Goal: Task Accomplishment & Management: Manage account settings

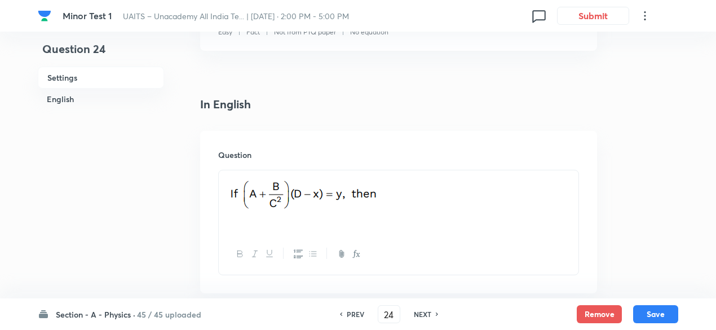
scroll to position [249, 0]
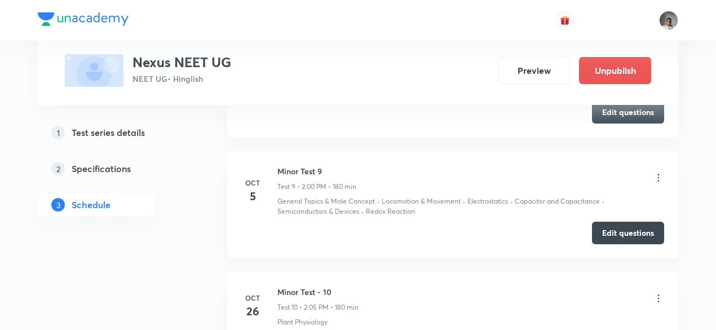
scroll to position [1457, 0]
click at [608, 226] on button "Edit questions" at bounding box center [628, 233] width 72 height 23
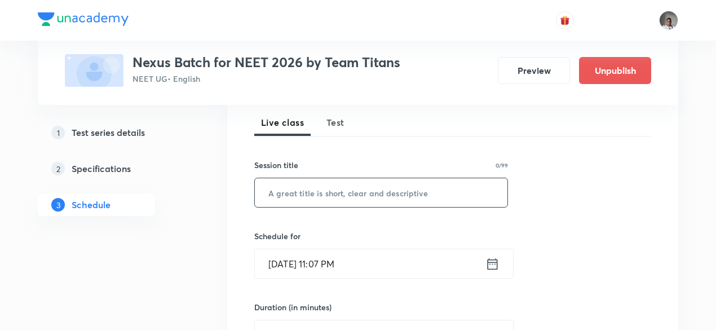
scroll to position [160, 0]
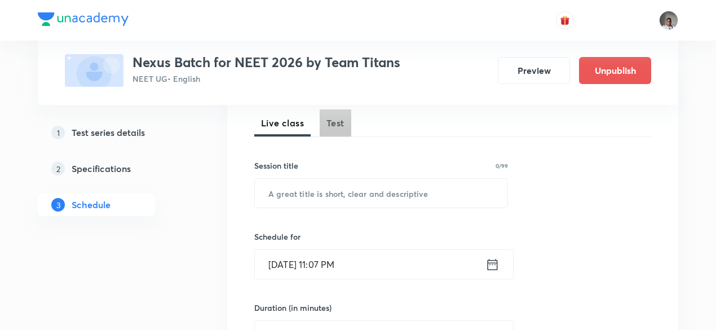
click at [335, 123] on span "Test" at bounding box center [335, 123] width 18 height 14
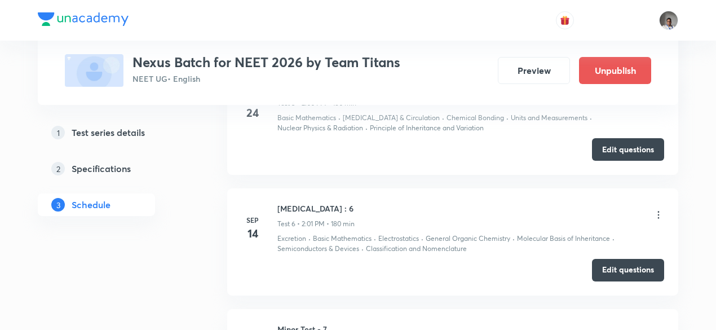
scroll to position [1318, 0]
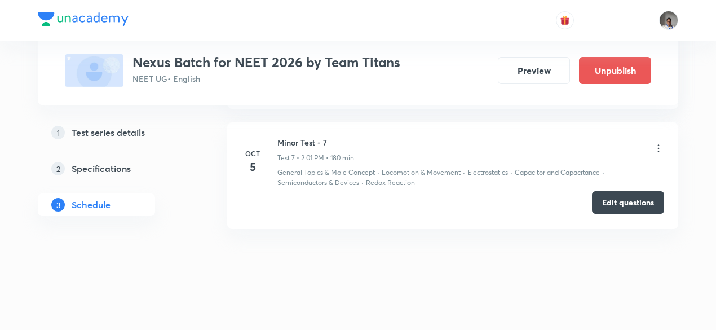
click at [644, 201] on button "Edit questions" at bounding box center [628, 202] width 72 height 23
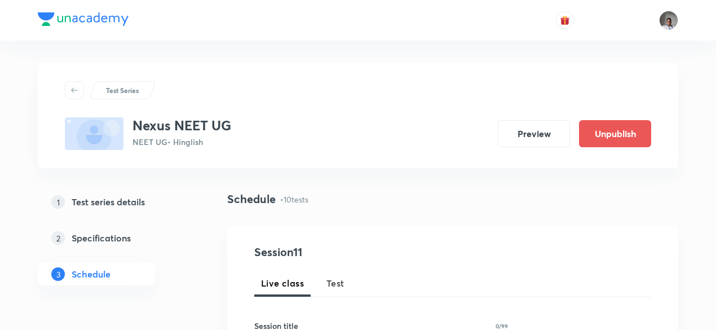
click at [351, 282] on div "Live class Test" at bounding box center [452, 283] width 397 height 27
click at [341, 285] on span "Test" at bounding box center [335, 283] width 18 height 14
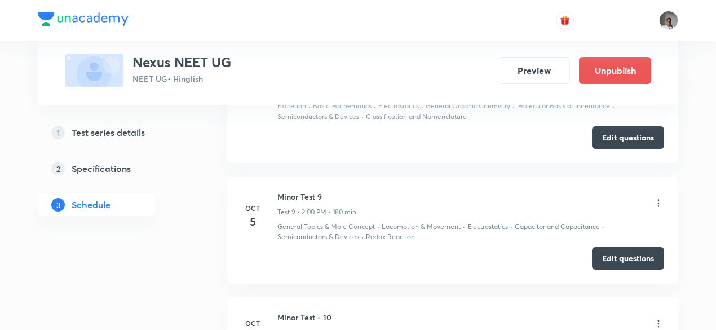
scroll to position [1499, 0]
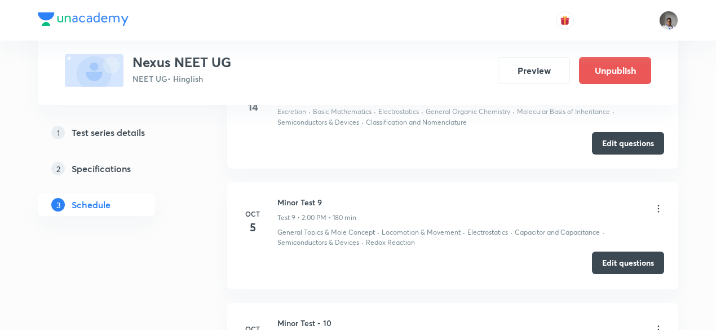
click at [625, 261] on button "Edit questions" at bounding box center [628, 262] width 72 height 23
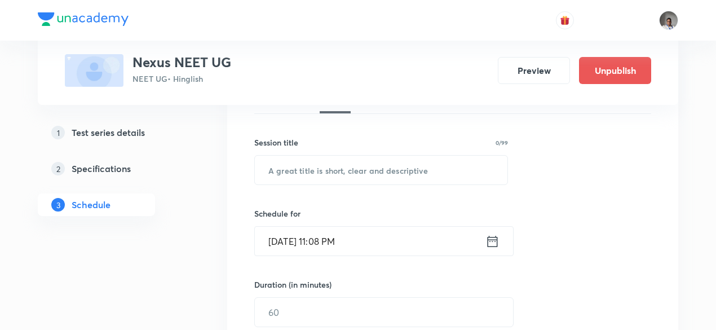
scroll to position [184, 0]
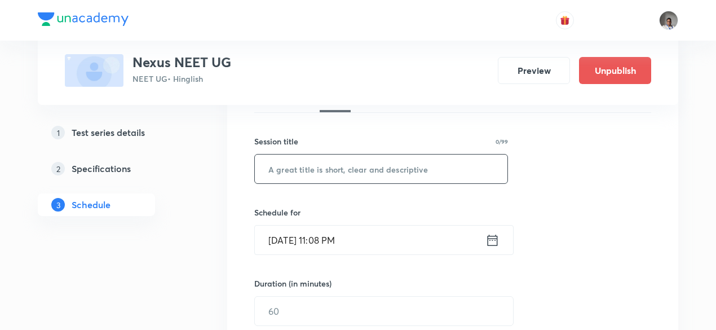
click at [386, 181] on input "text" at bounding box center [381, 168] width 253 height 29
type input "m"
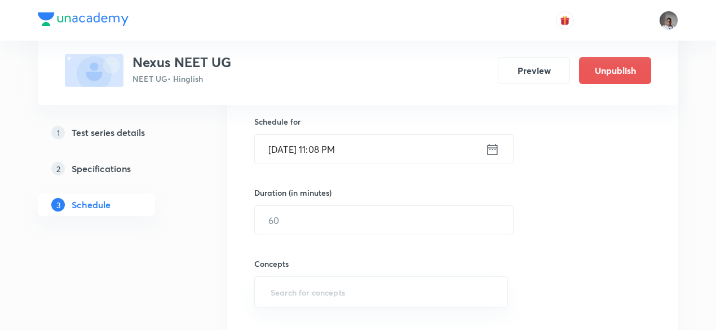
type input "Minor Test 9"
click at [498, 156] on icon at bounding box center [492, 150] width 14 height 16
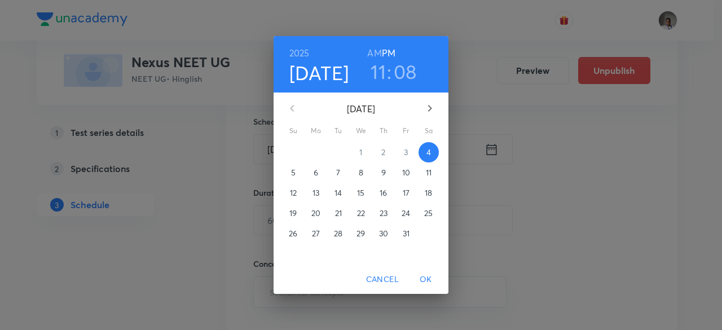
click at [294, 176] on p "5" at bounding box center [293, 172] width 5 height 11
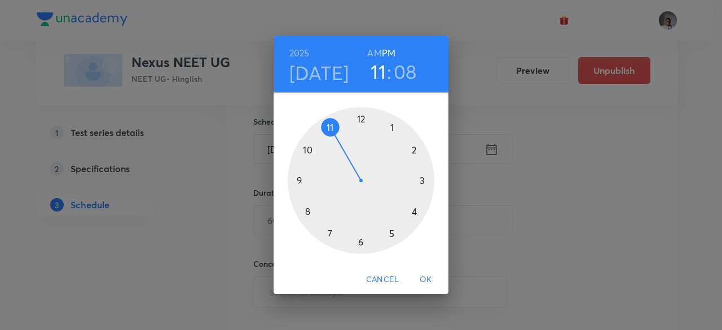
click at [412, 153] on div at bounding box center [361, 180] width 147 height 147
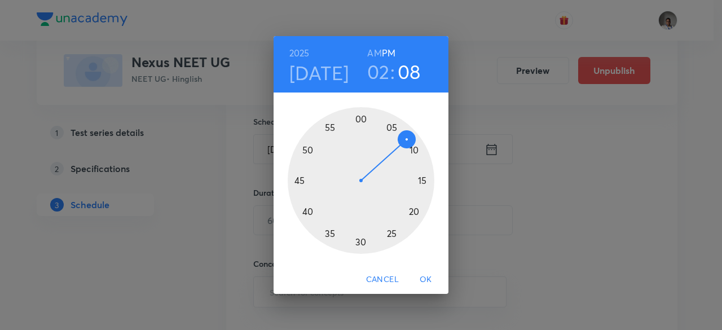
click at [367, 120] on div at bounding box center [361, 180] width 147 height 147
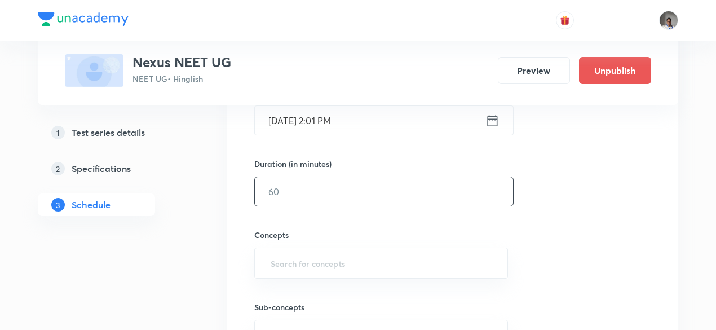
scroll to position [304, 0]
click at [370, 193] on input "text" at bounding box center [384, 190] width 258 height 29
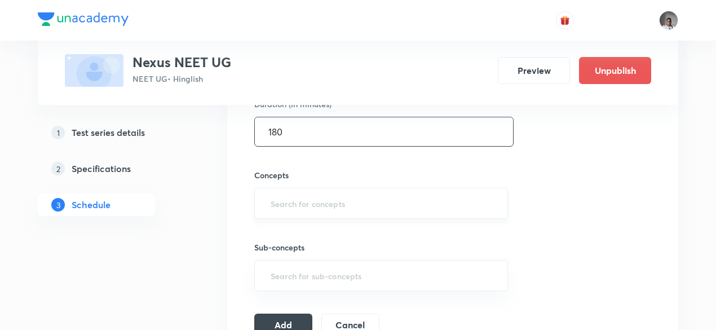
scroll to position [364, 0]
type input "180"
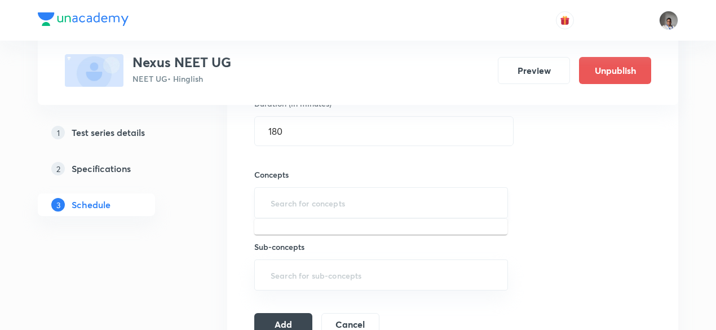
click at [370, 197] on input "text" at bounding box center [381, 202] width 226 height 21
type input "w"
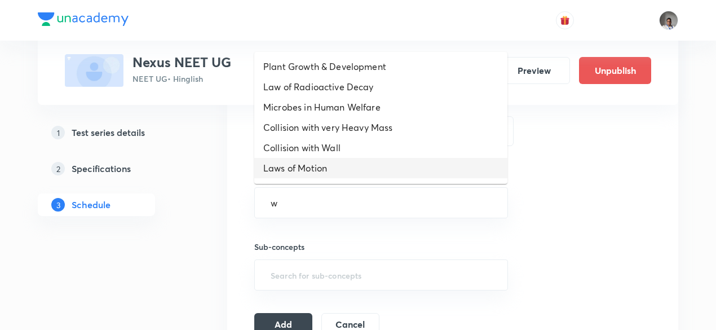
click at [360, 164] on li "Laws of Motion" at bounding box center [380, 168] width 253 height 20
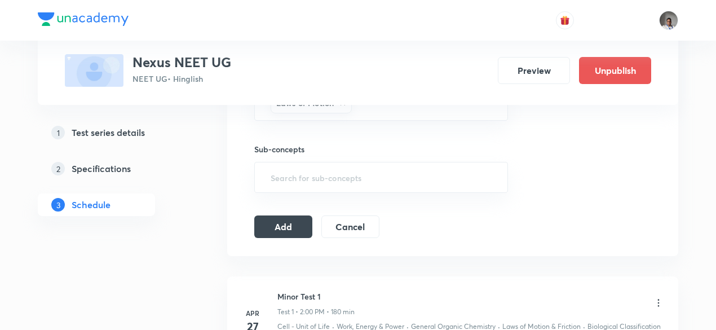
scroll to position [475, 0]
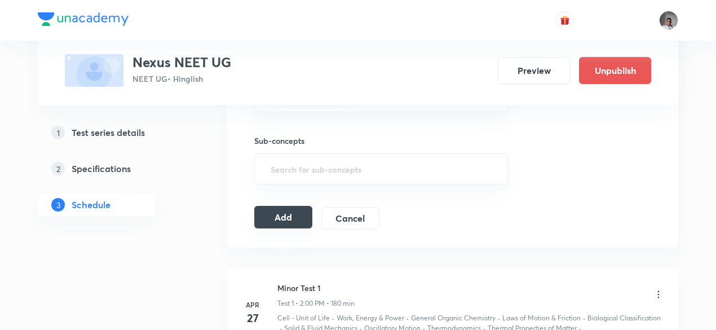
click at [266, 225] on button "Add" at bounding box center [283, 217] width 58 height 23
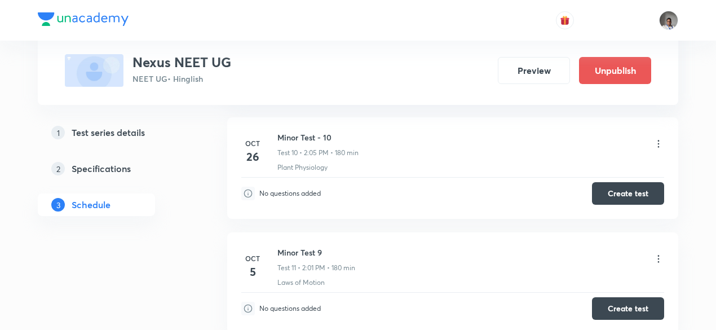
scroll to position [1243, 0]
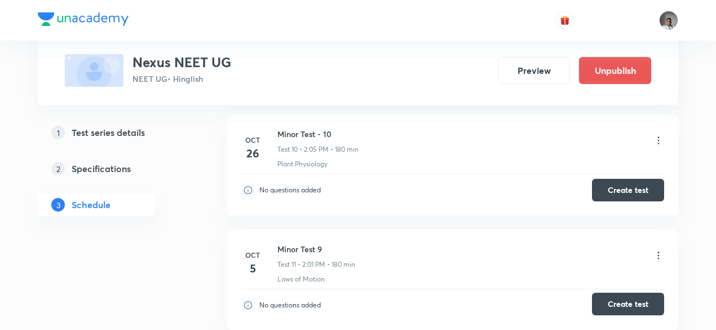
click at [614, 304] on button "Create test" at bounding box center [628, 304] width 72 height 23
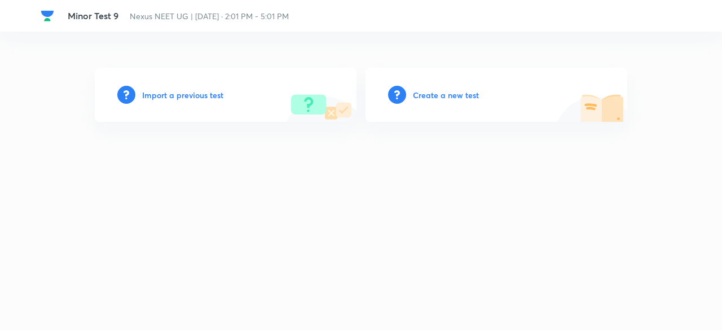
click at [208, 94] on h6 "Import a previous test" at bounding box center [182, 95] width 81 height 12
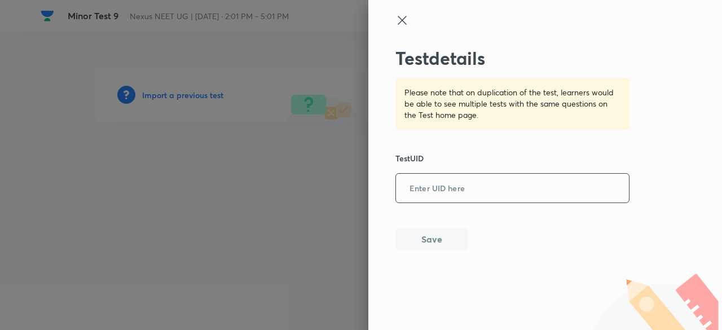
click at [559, 178] on input "text" at bounding box center [512, 189] width 233 height 28
paste input "41GFM096NJ"
type input "41GFM096NJ"
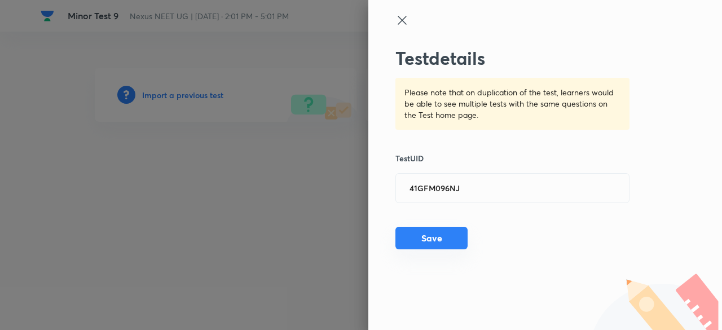
click at [434, 244] on button "Save" at bounding box center [431, 238] width 72 height 23
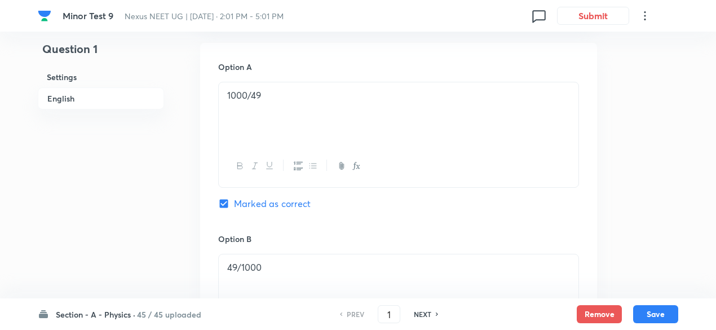
scroll to position [513, 0]
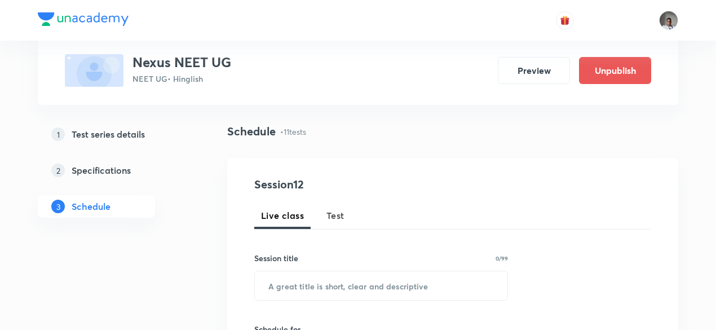
scroll to position [69, 0]
click at [347, 224] on button "Test" at bounding box center [336, 214] width 32 height 27
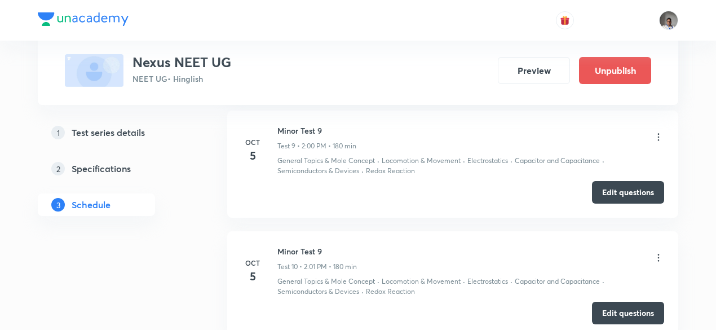
scroll to position [1571, 0]
click at [603, 189] on button "Edit questions" at bounding box center [628, 190] width 72 height 23
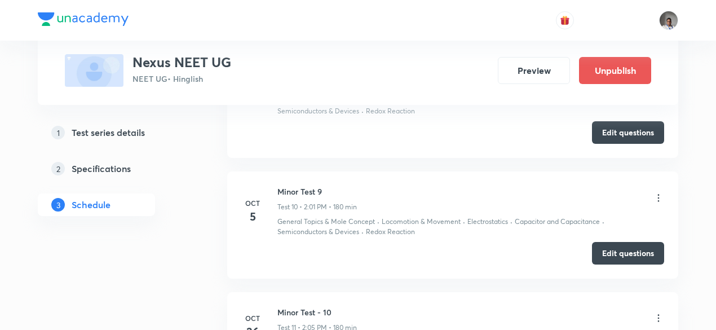
scroll to position [1690, 0]
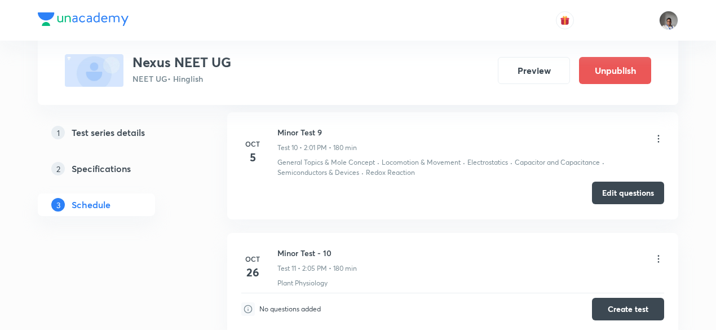
click at [608, 188] on button "Edit questions" at bounding box center [628, 193] width 72 height 23
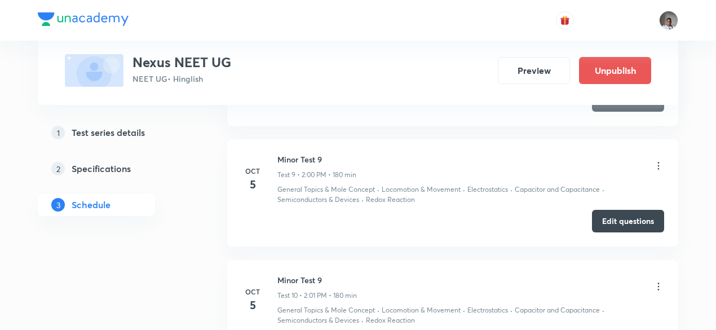
scroll to position [1534, 0]
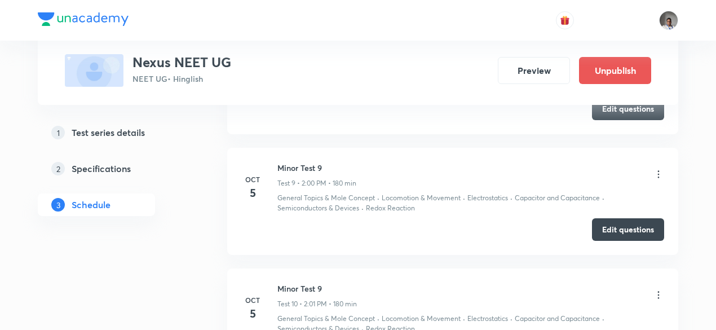
click at [660, 169] on icon at bounding box center [658, 174] width 11 height 11
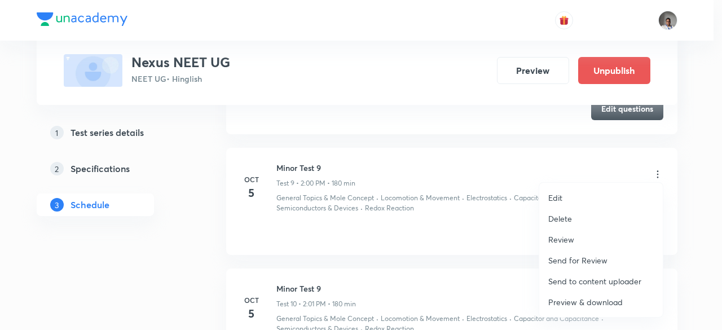
click at [448, 204] on div at bounding box center [361, 165] width 722 height 330
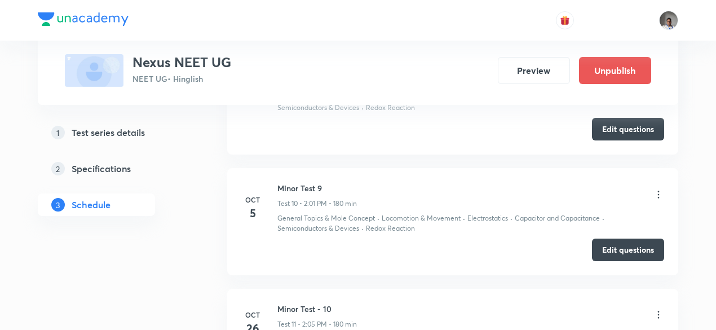
scroll to position [1635, 0]
click at [658, 188] on icon at bounding box center [658, 193] width 11 height 11
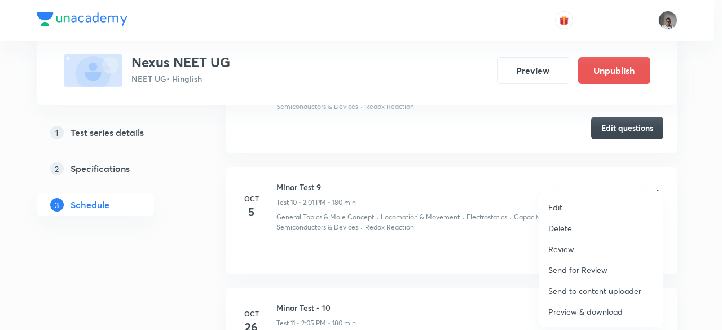
click at [445, 206] on div at bounding box center [361, 165] width 722 height 330
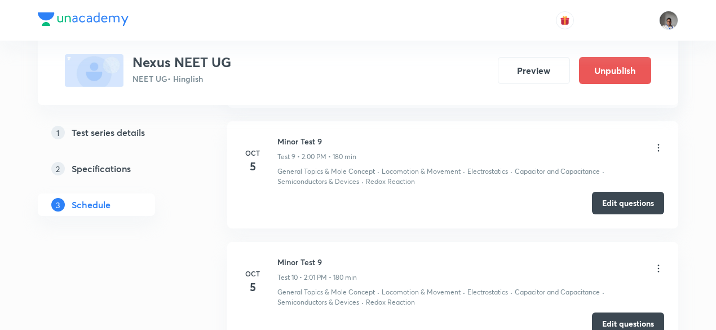
scroll to position [1521, 0]
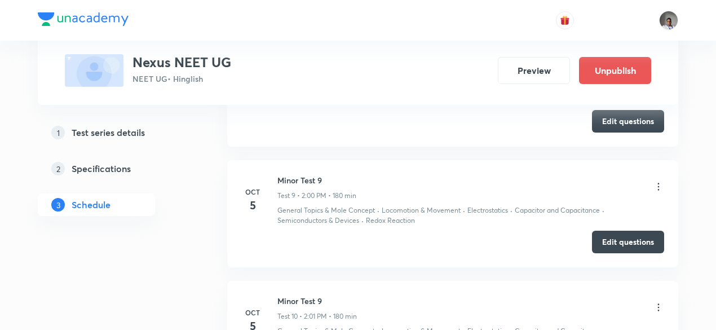
click at [652, 180] on div "Minor Test 9 Test 9 • 2:00 PM • 180 min" at bounding box center [470, 187] width 387 height 27
click at [660, 181] on icon at bounding box center [658, 186] width 11 height 11
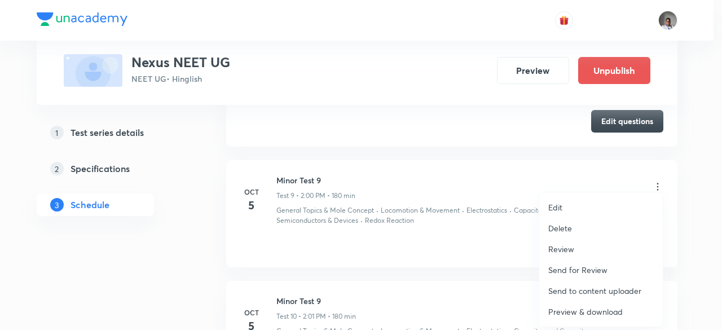
click at [467, 243] on div at bounding box center [361, 165] width 722 height 330
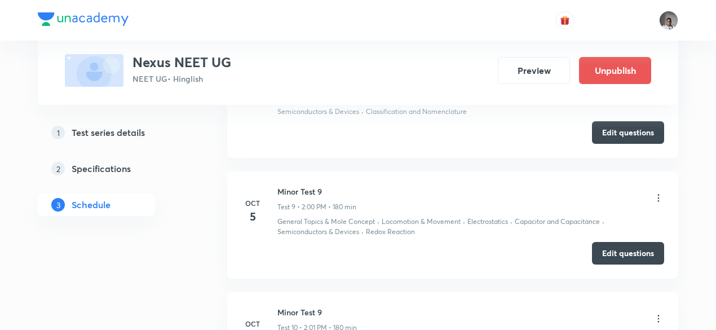
scroll to position [1539, 0]
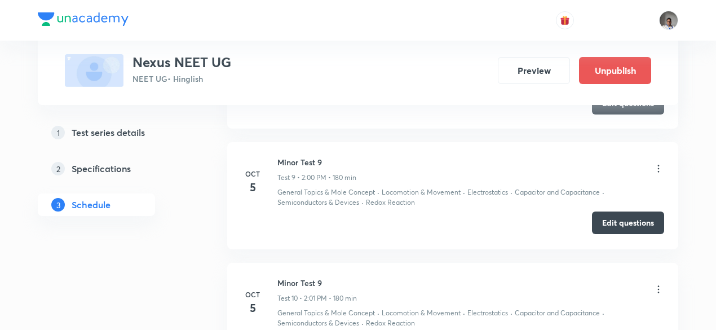
click at [603, 225] on button "Edit questions" at bounding box center [628, 222] width 72 height 23
click at [662, 163] on icon at bounding box center [658, 168] width 11 height 11
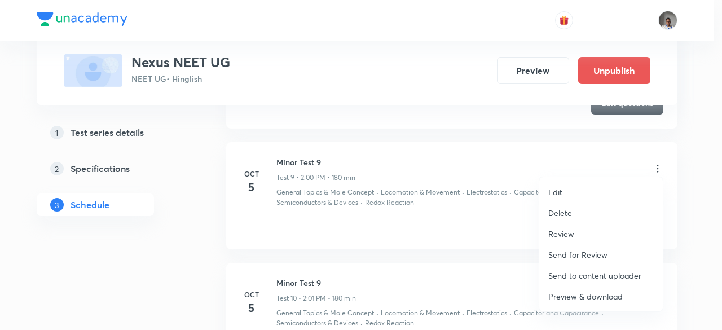
click at [425, 195] on div at bounding box center [361, 165] width 722 height 330
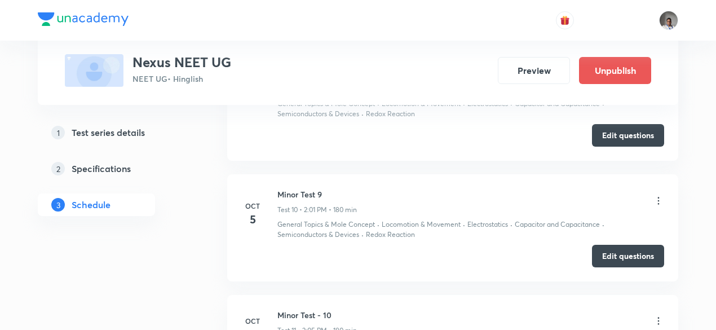
scroll to position [1634, 0]
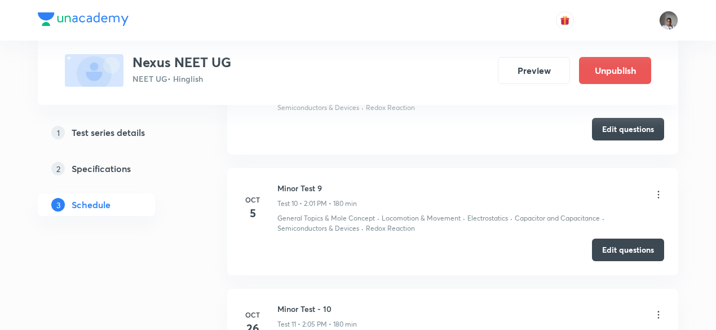
click at [647, 255] on li "Oct 5 Minor Test 9 Test 10 • 2:01 PM • 180 min General Topics & Mole Concept · …" at bounding box center [452, 221] width 451 height 107
click at [639, 247] on button "Edit questions" at bounding box center [628, 248] width 72 height 23
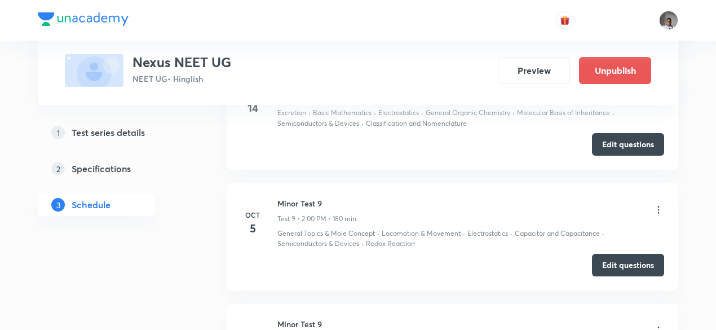
scroll to position [1496, 0]
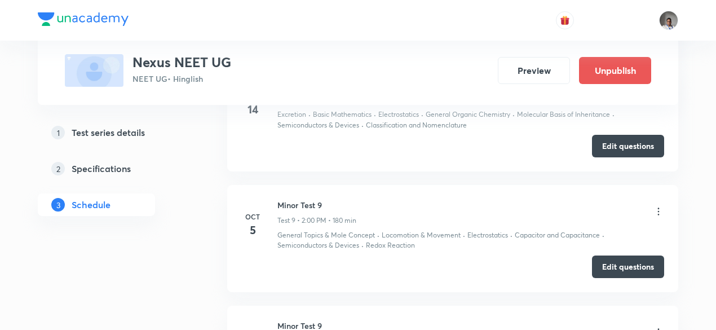
click at [662, 206] on li "Oct 5 Minor Test 9 Test 9 • 2:00 PM • 180 min General Topics & Mole Concept · L…" at bounding box center [452, 238] width 451 height 107
click at [662, 206] on icon at bounding box center [658, 211] width 11 height 11
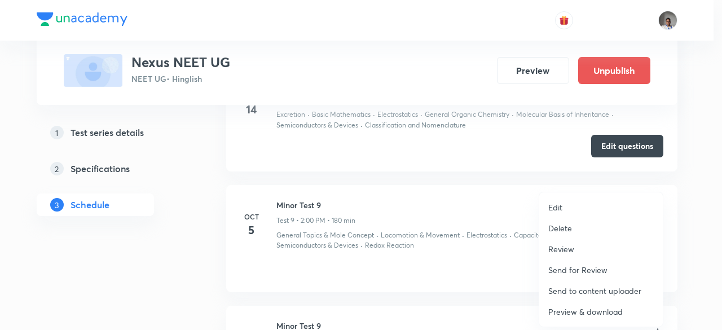
click at [559, 228] on p "Delete" at bounding box center [560, 228] width 24 height 12
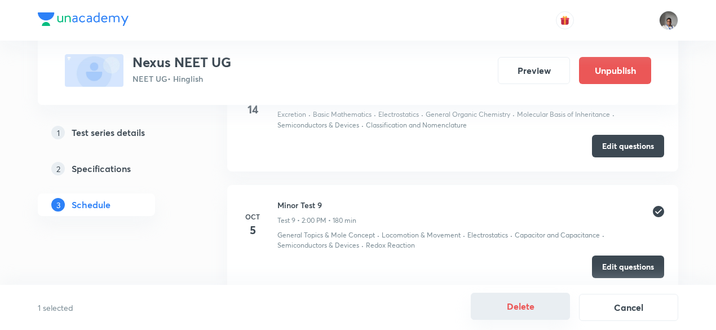
click at [512, 308] on button "Delete" at bounding box center [520, 306] width 99 height 27
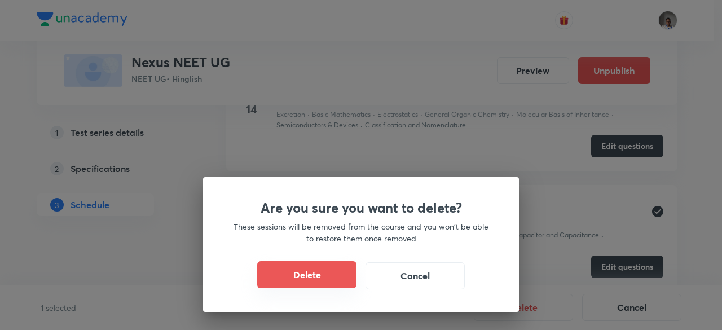
click at [276, 278] on button "Delete" at bounding box center [306, 274] width 99 height 27
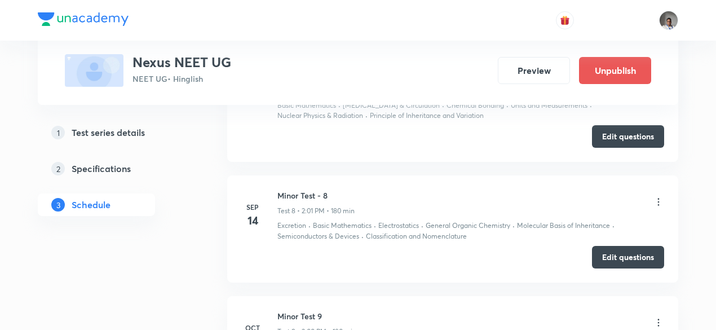
scroll to position [1379, 0]
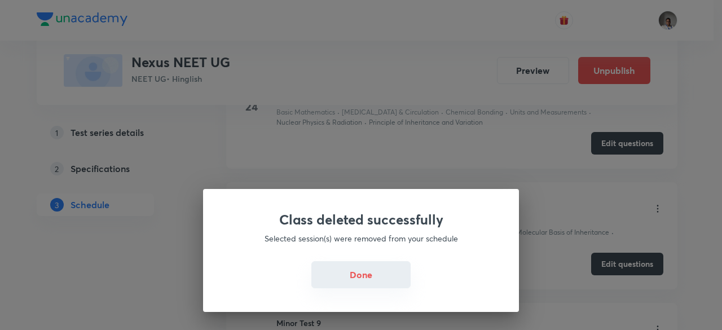
click at [357, 278] on button "Done" at bounding box center [360, 274] width 99 height 27
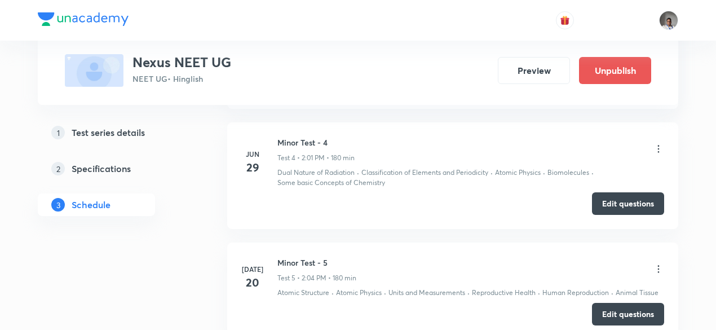
scroll to position [958, 0]
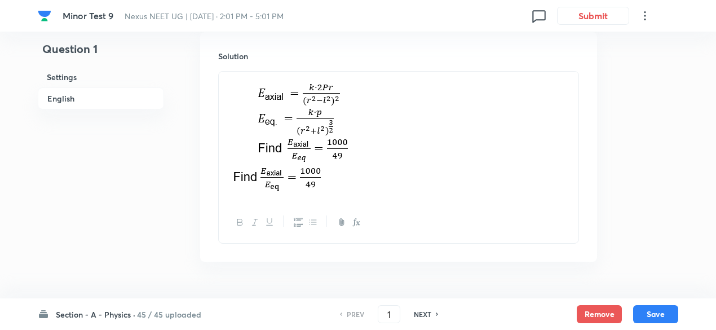
scroll to position [1233, 0]
click at [182, 314] on h6 "45 / 45 uploaded" at bounding box center [169, 314] width 64 height 12
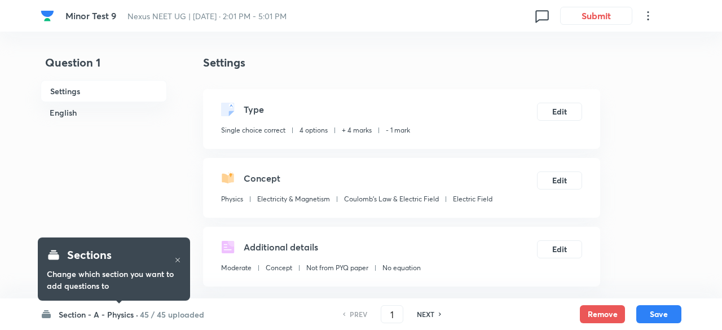
checkbox input "true"
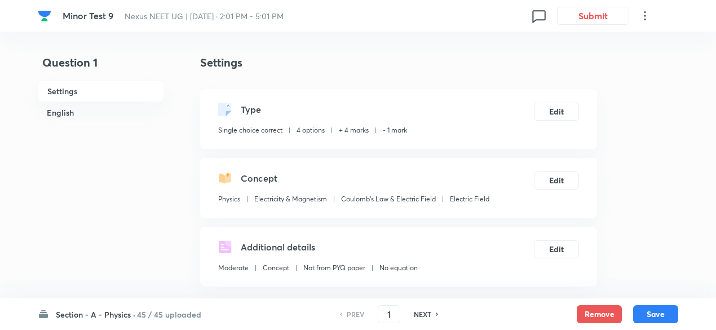
click at [145, 312] on h6 "45 / 45 uploaded" at bounding box center [169, 314] width 64 height 12
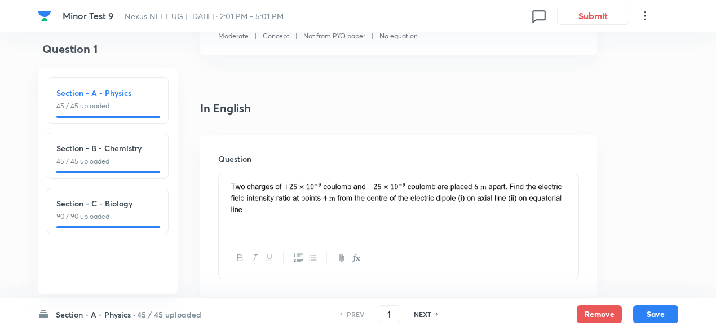
scroll to position [232, 0]
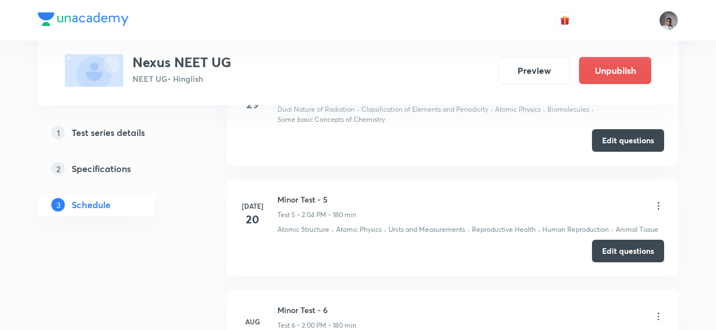
scroll to position [958, 0]
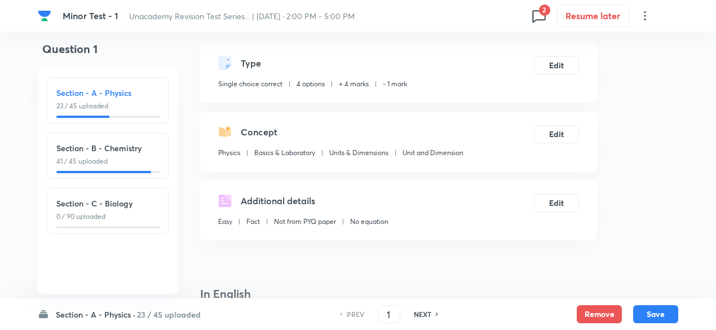
scroll to position [47, 0]
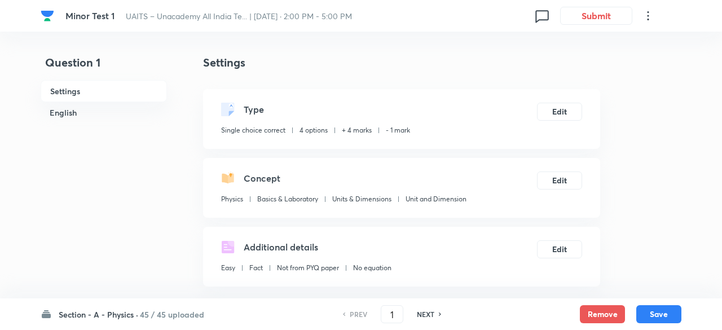
checkbox input "true"
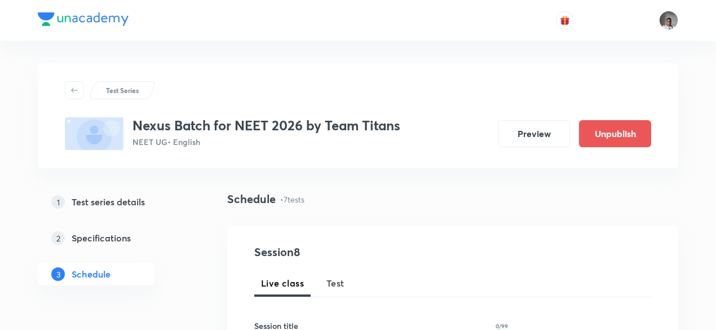
click at [335, 279] on span "Test" at bounding box center [335, 283] width 18 height 14
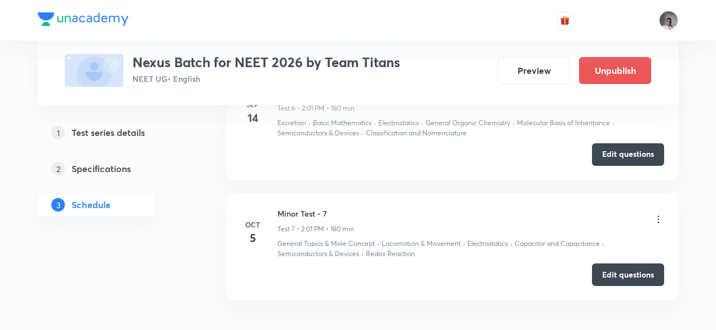
scroll to position [1318, 0]
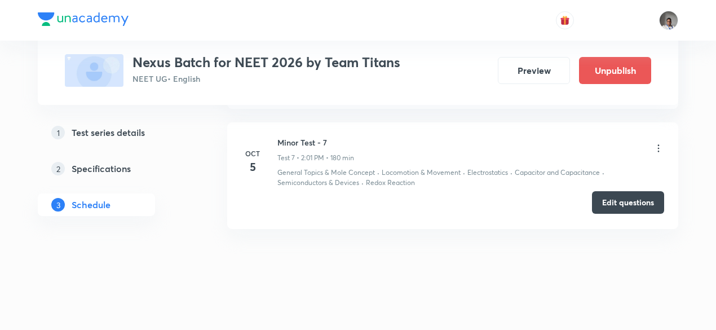
click at [599, 203] on button "Edit questions" at bounding box center [628, 202] width 72 height 23
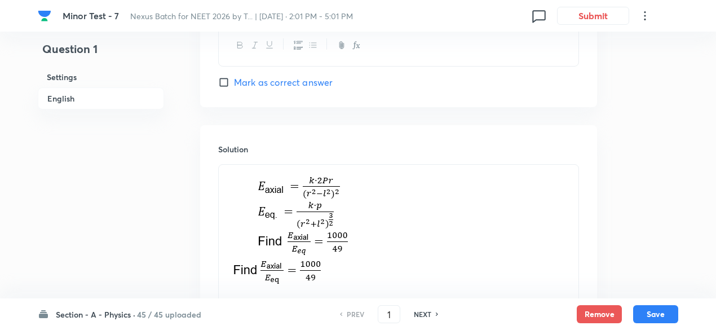
scroll to position [1262, 0]
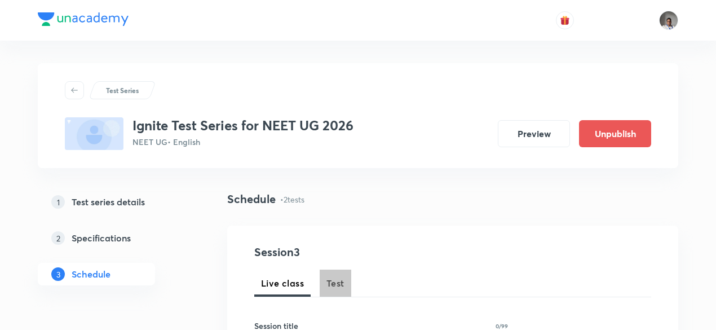
click at [335, 290] on button "Test" at bounding box center [336, 283] width 32 height 27
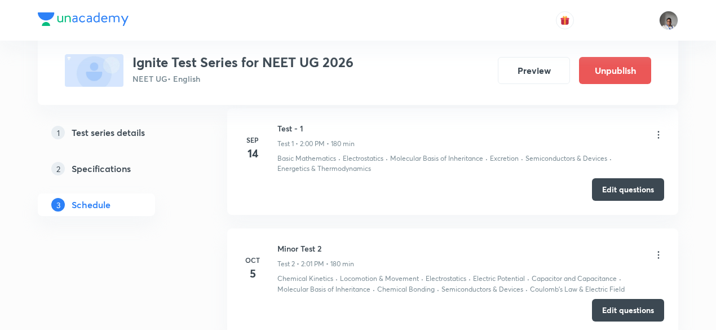
scroll to position [739, 0]
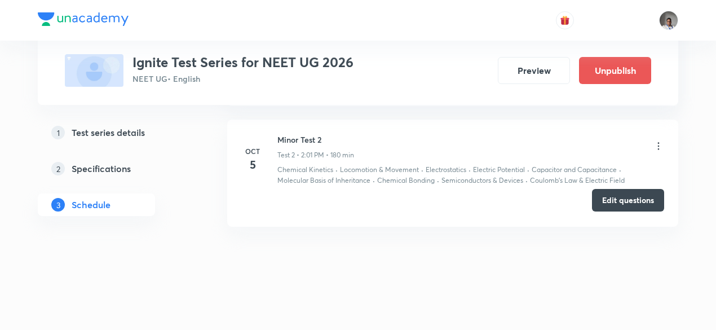
click at [607, 198] on button "Edit questions" at bounding box center [628, 200] width 72 height 23
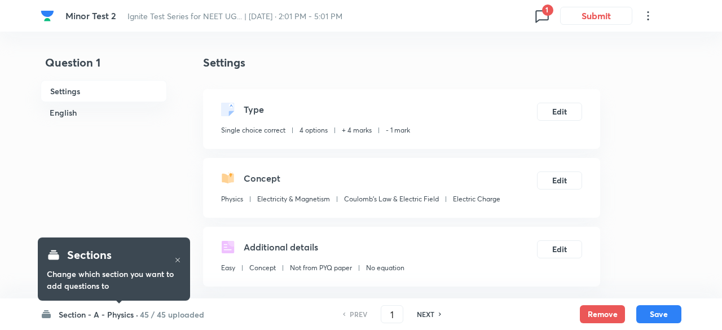
checkbox input "true"
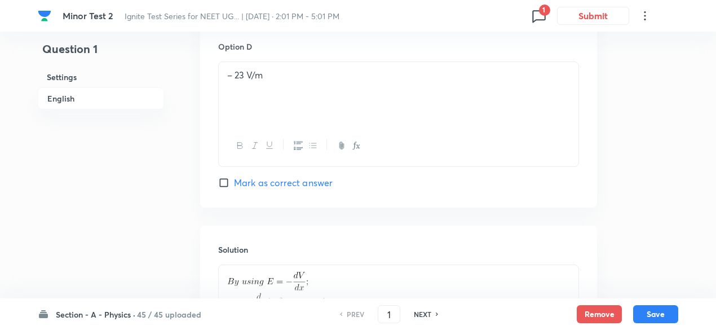
scroll to position [1199, 0]
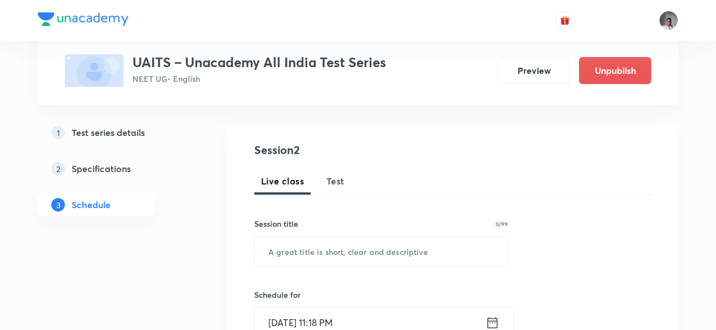
scroll to position [115, 0]
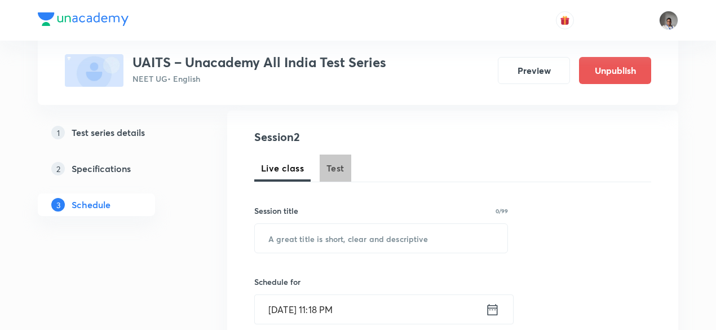
click at [332, 171] on span "Test" at bounding box center [335, 168] width 18 height 14
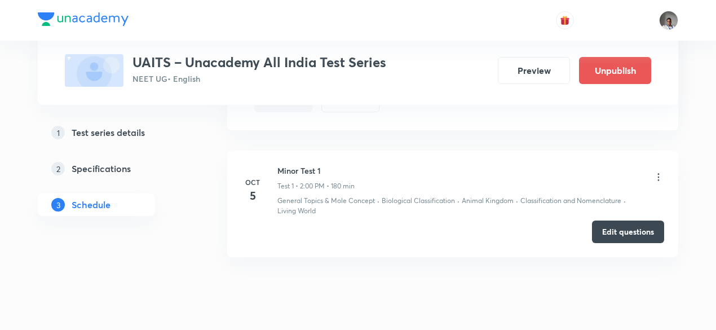
scroll to position [618, 0]
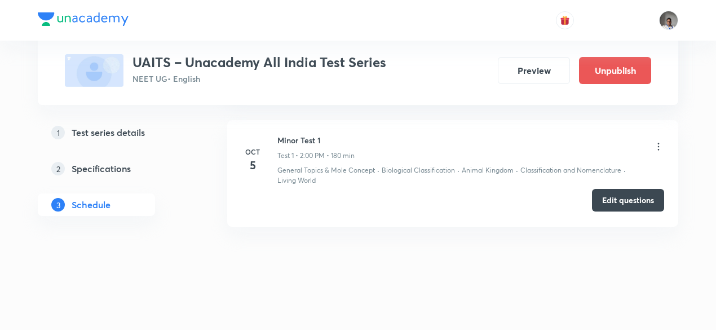
click at [610, 204] on button "Edit questions" at bounding box center [628, 200] width 72 height 23
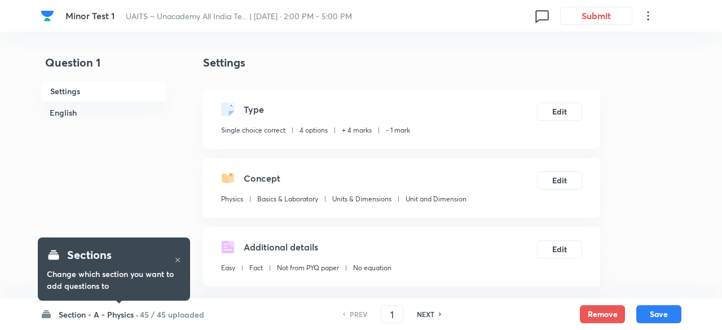
checkbox input "true"
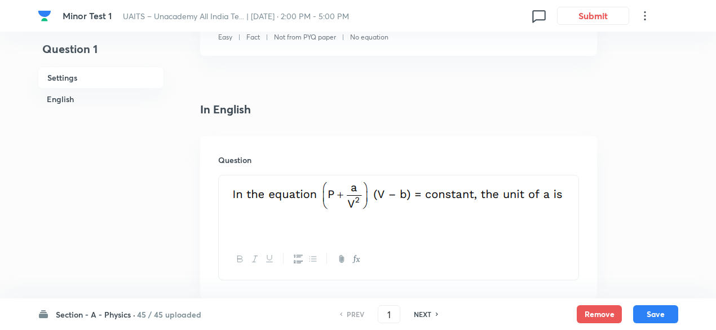
scroll to position [240, 0]
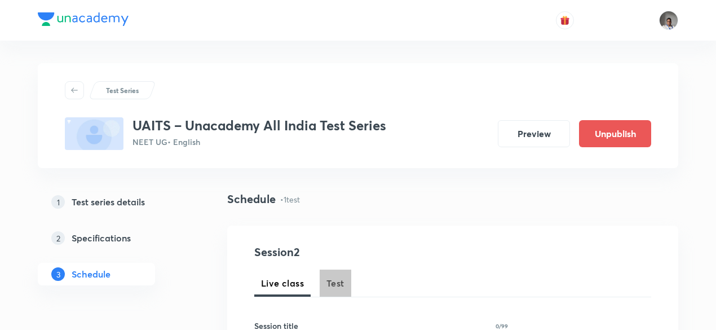
click at [337, 276] on span "Test" at bounding box center [335, 283] width 18 height 14
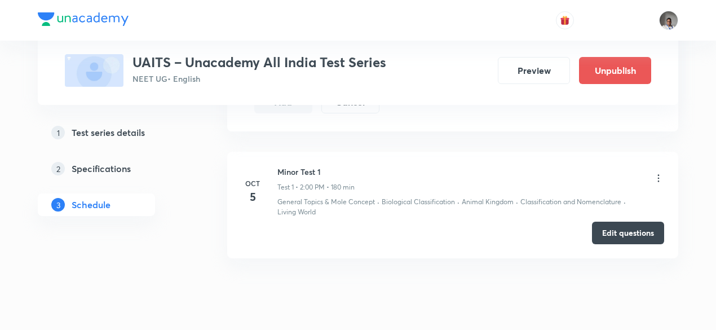
scroll to position [618, 0]
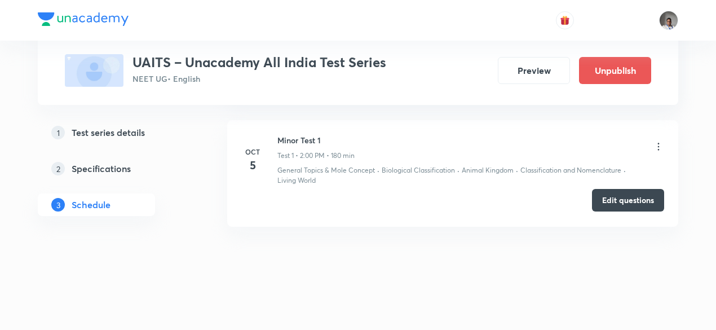
click at [597, 198] on button "Edit questions" at bounding box center [628, 200] width 72 height 23
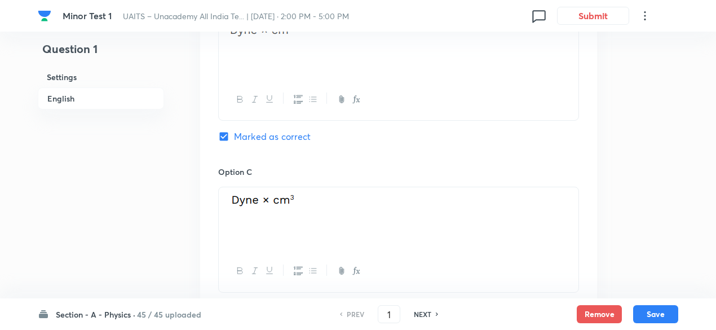
scroll to position [757, 0]
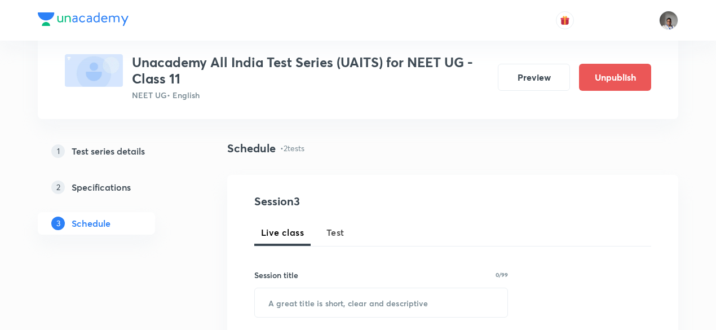
scroll to position [88, 0]
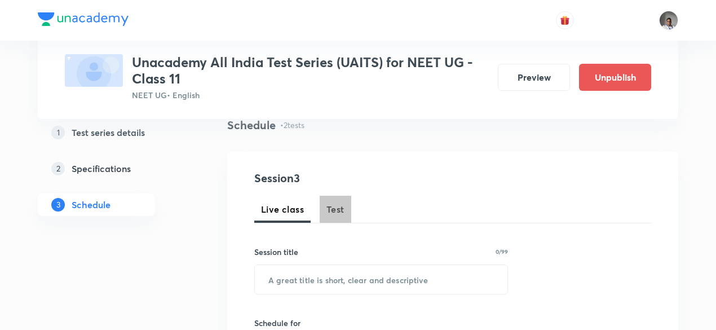
click at [324, 206] on button "Test" at bounding box center [336, 209] width 32 height 27
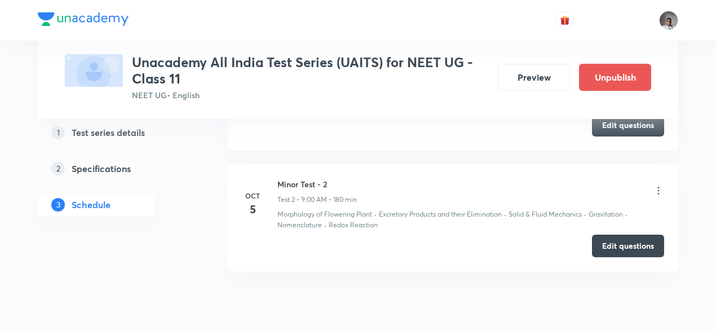
scroll to position [715, 0]
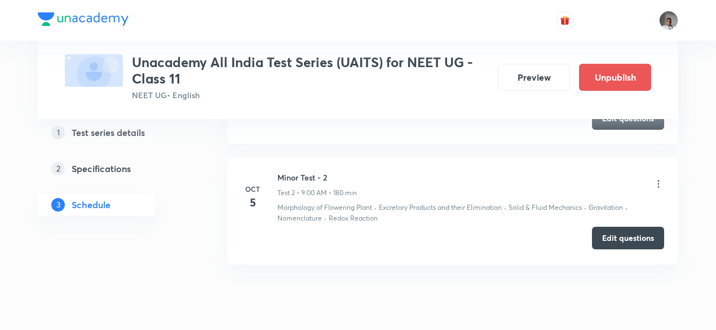
click at [615, 235] on button "Edit questions" at bounding box center [628, 238] width 72 height 23
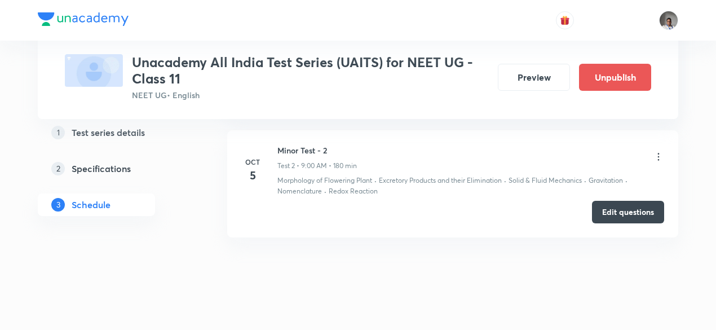
scroll to position [743, 0]
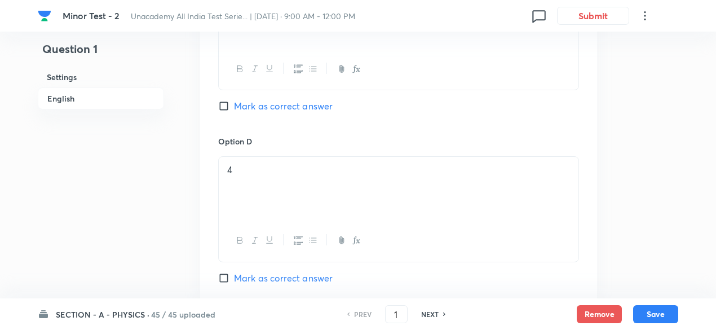
scroll to position [998, 0]
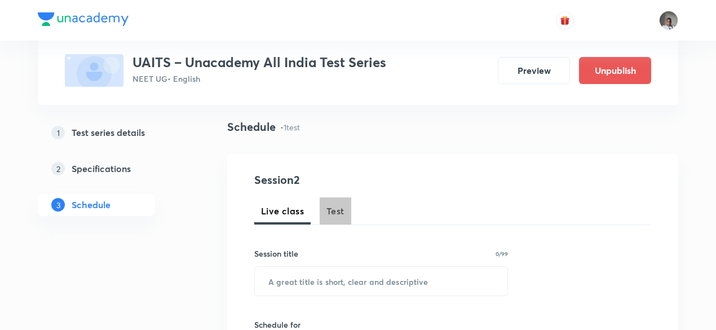
click at [337, 218] on button "Test" at bounding box center [336, 210] width 32 height 27
